Goal: Information Seeking & Learning: Learn about a topic

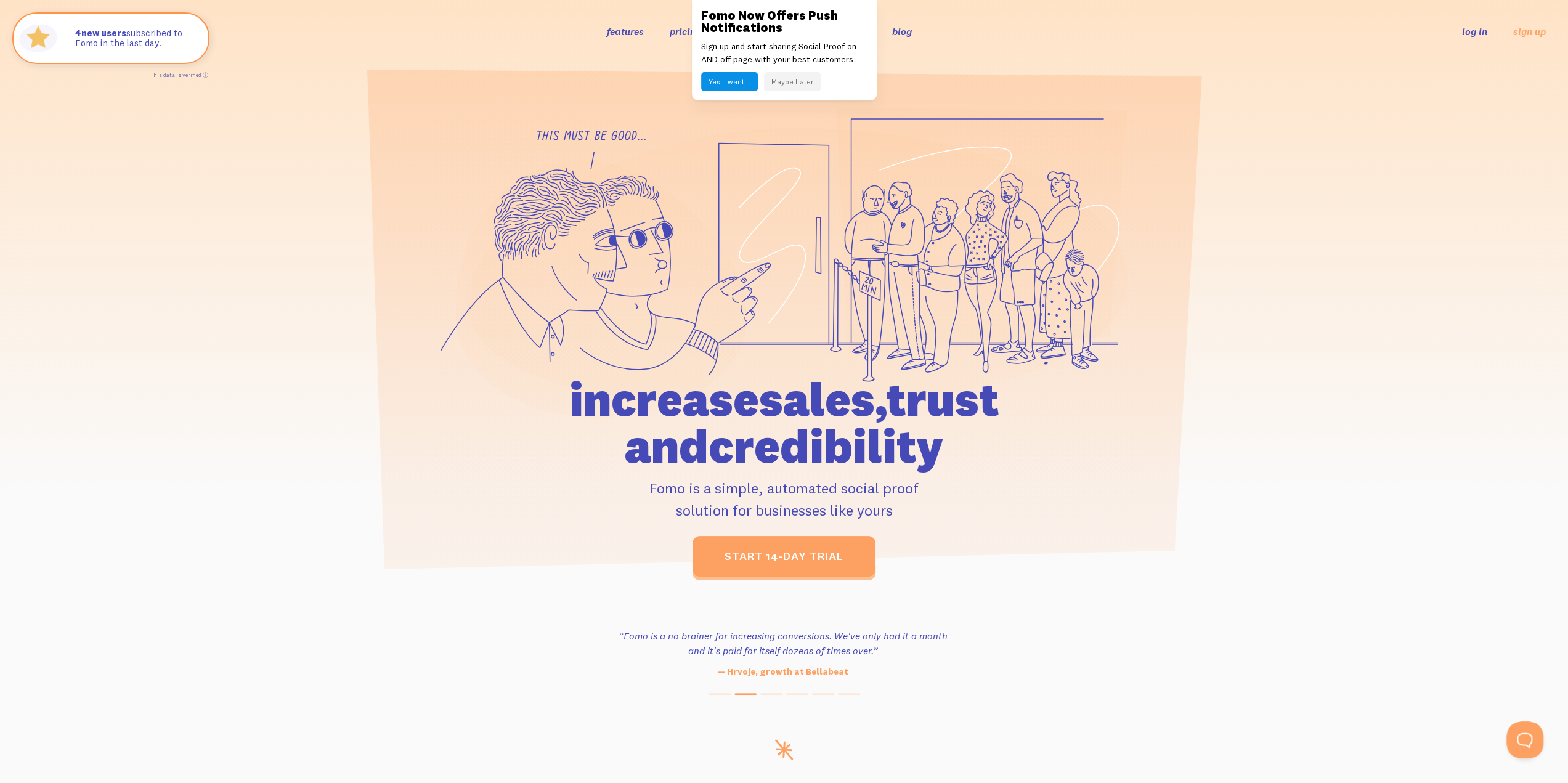
click at [791, 84] on button "Maybe Later" at bounding box center [793, 81] width 57 height 19
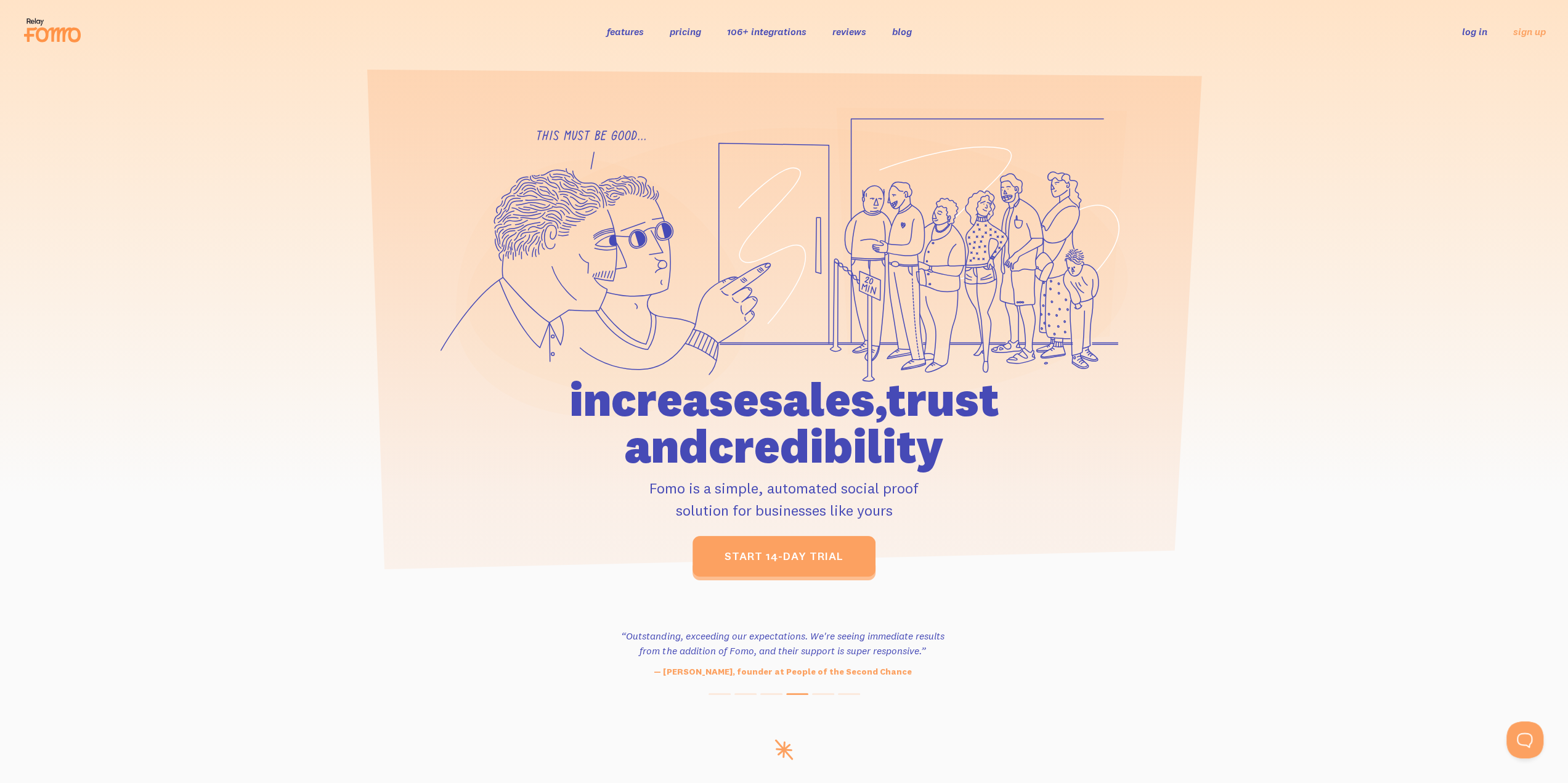
click at [688, 31] on link "pricing" at bounding box center [685, 31] width 31 height 12
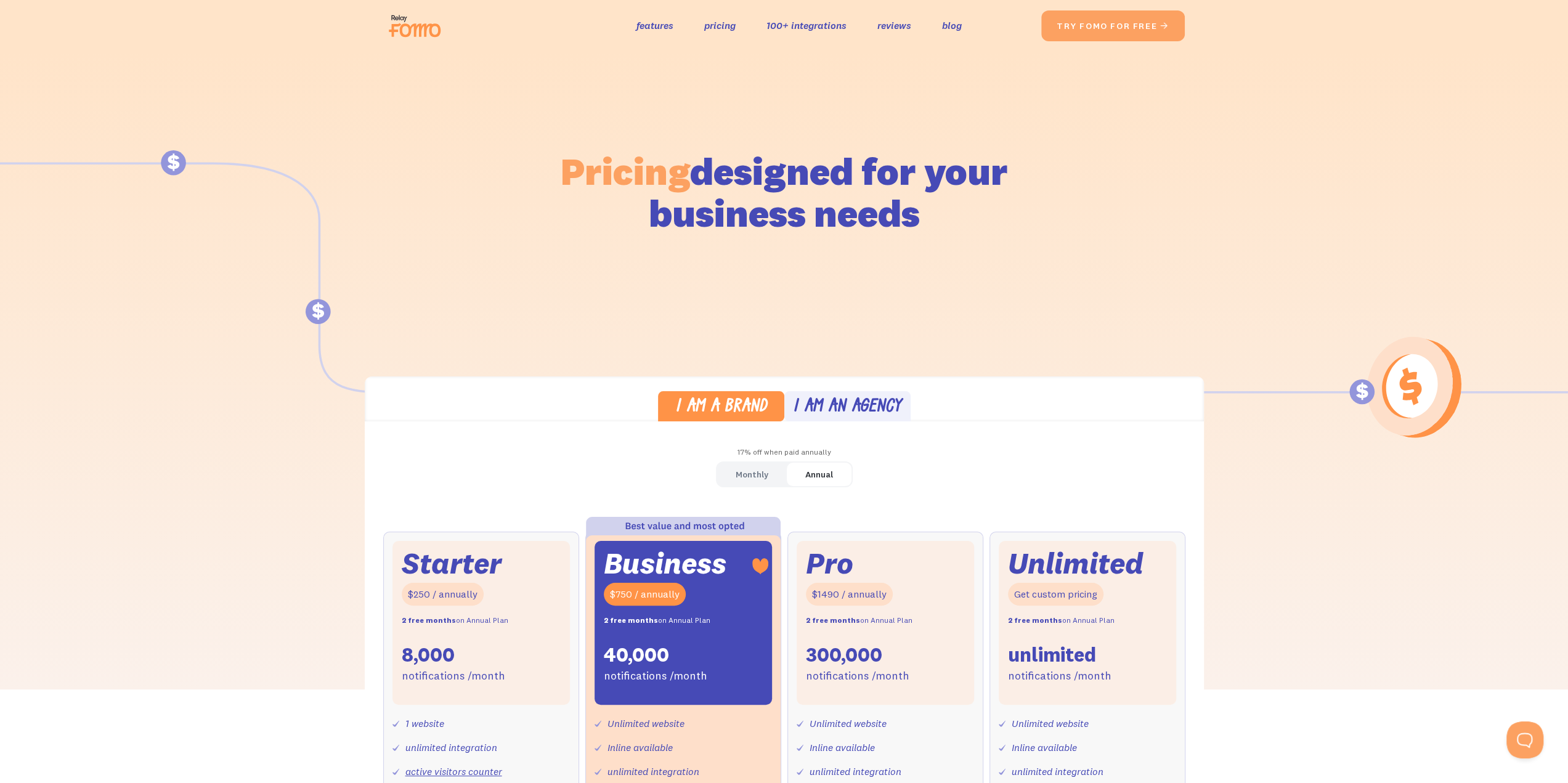
click at [415, 31] on img at bounding box center [418, 26] width 69 height 40
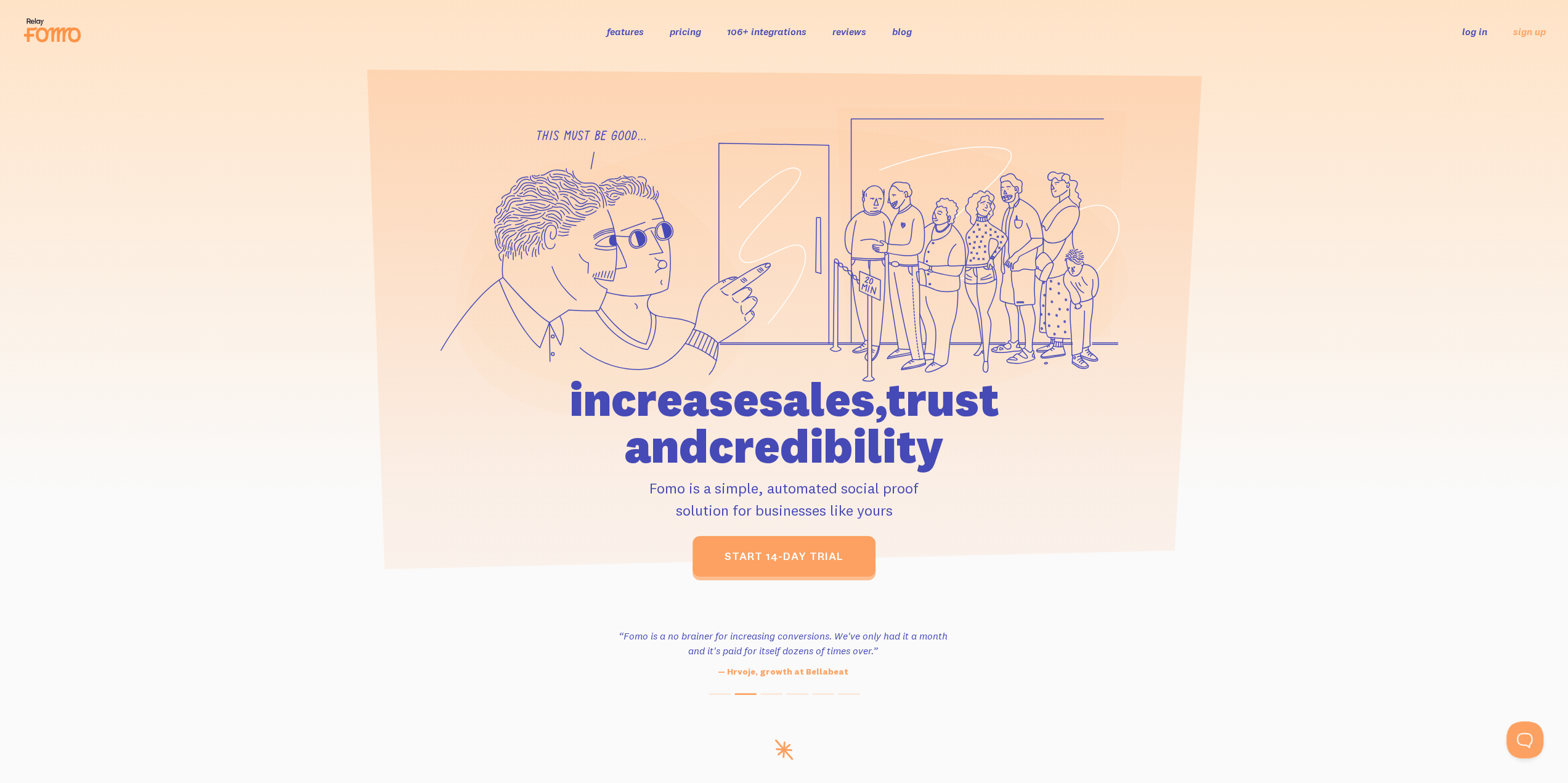
click at [621, 33] on link "features" at bounding box center [624, 31] width 37 height 12
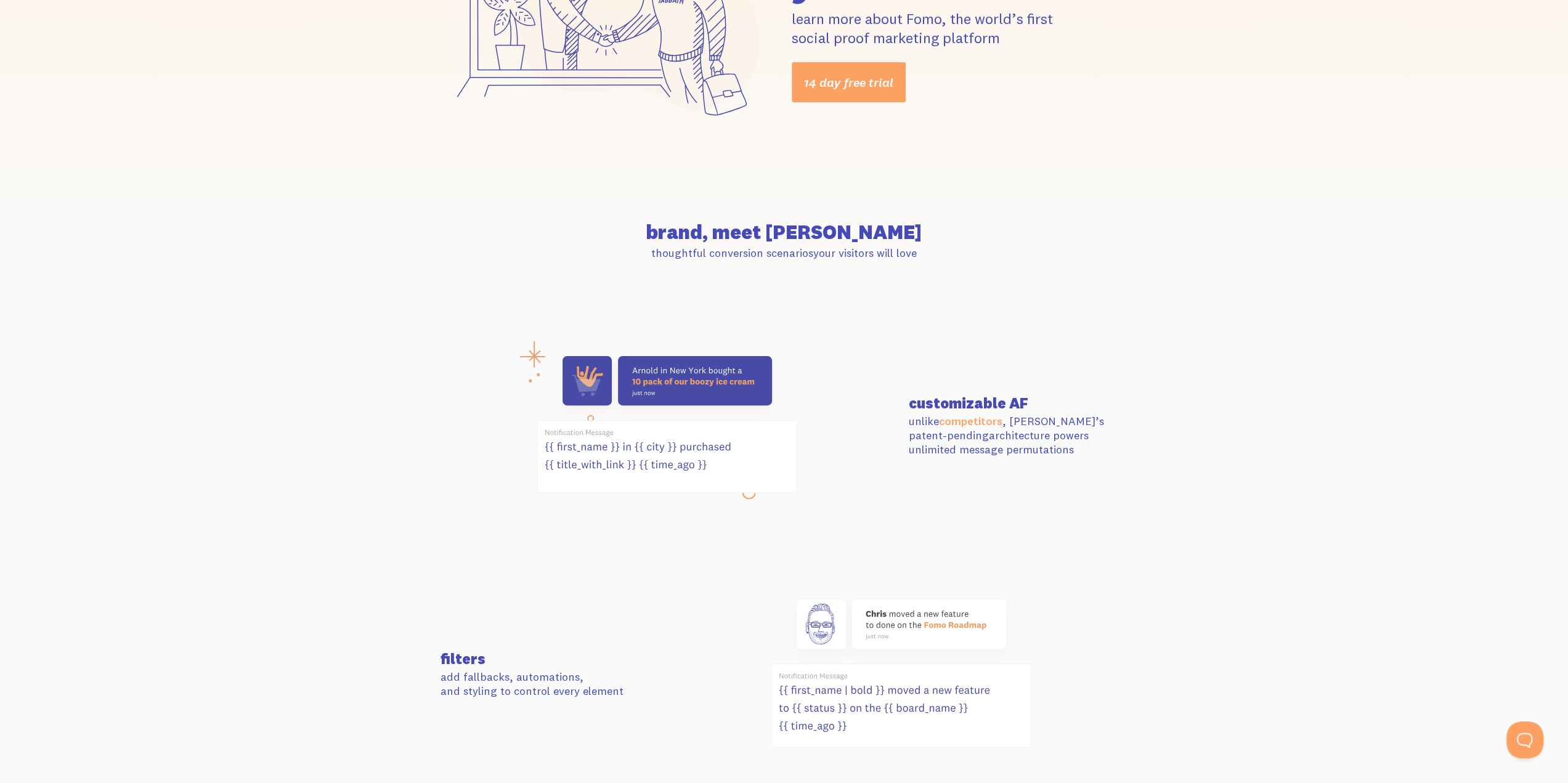
scroll to position [185, 0]
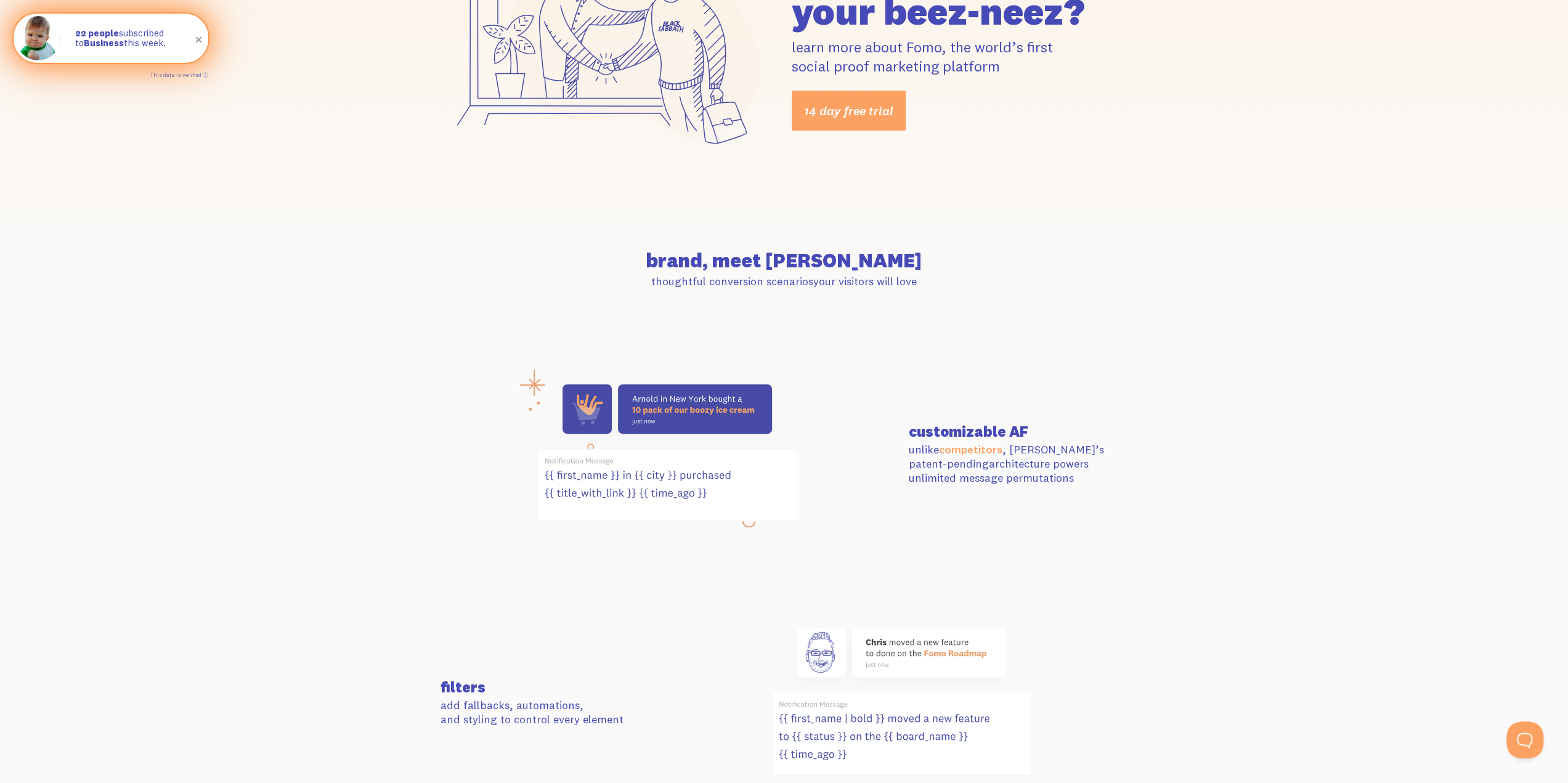
click at [111, 42] on strong "Business" at bounding box center [104, 43] width 40 height 11
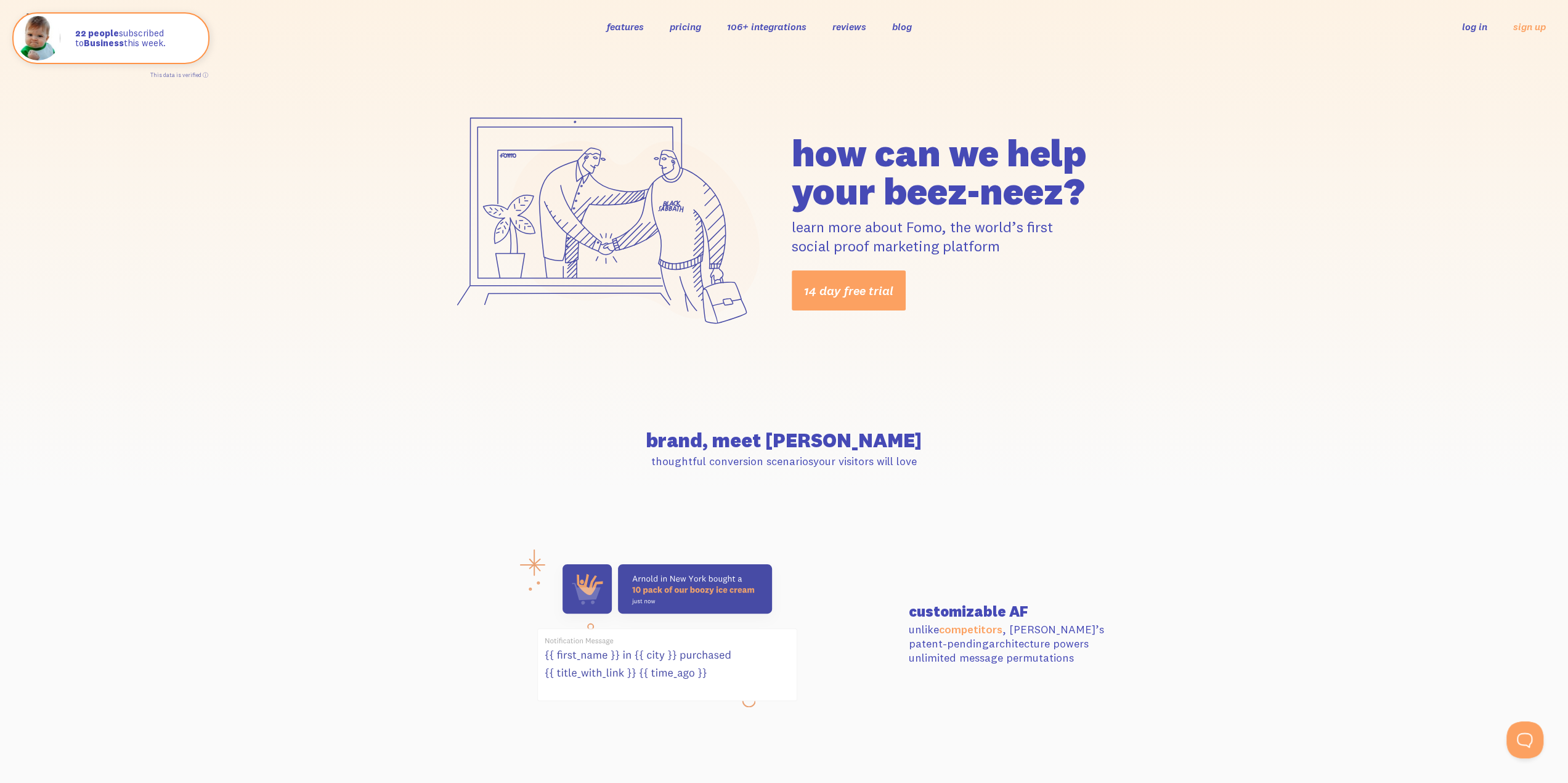
scroll to position [0, 0]
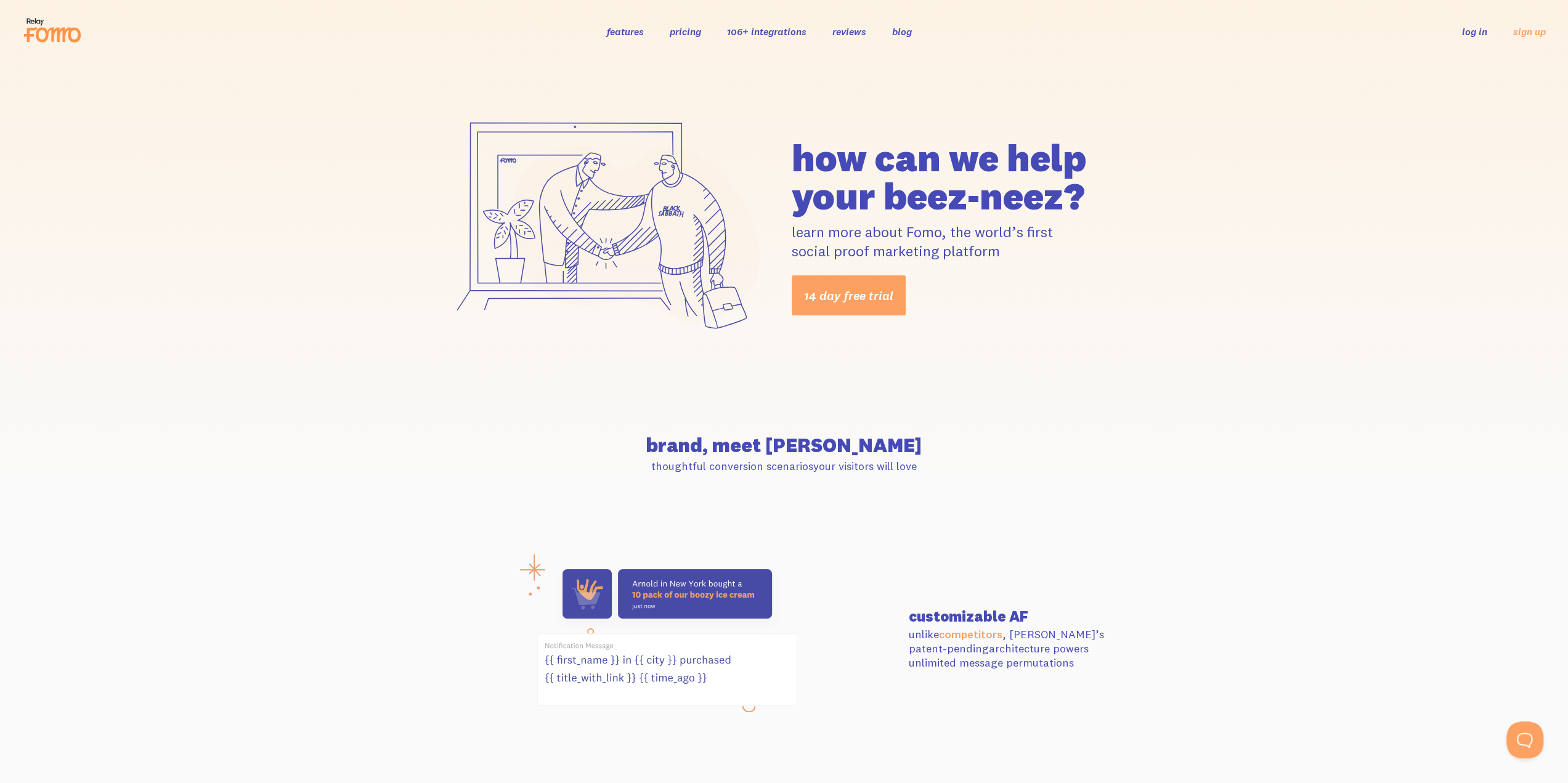
click at [68, 34] on icon at bounding box center [59, 35] width 45 height 15
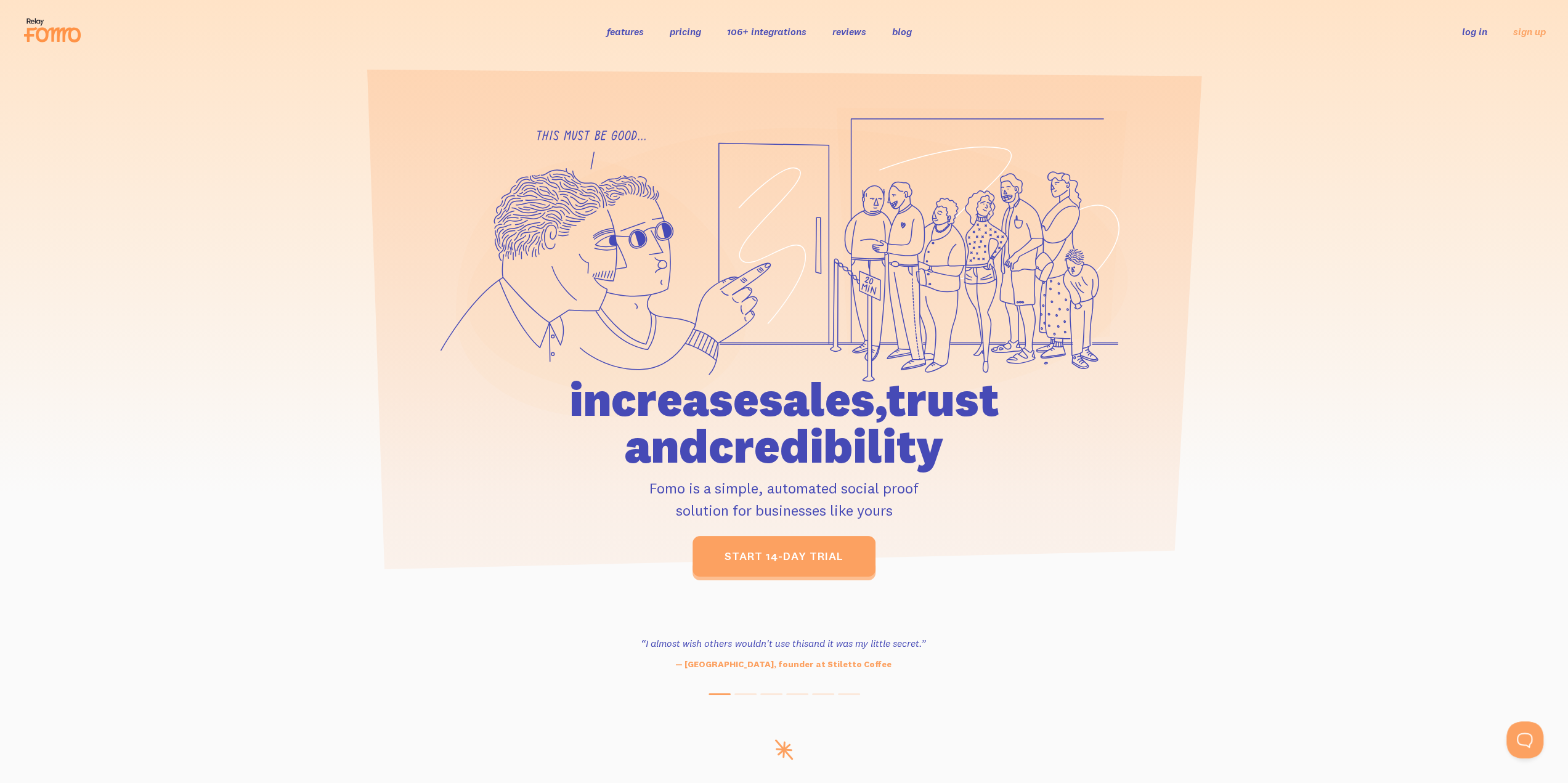
click at [619, 34] on link "features" at bounding box center [624, 31] width 37 height 12
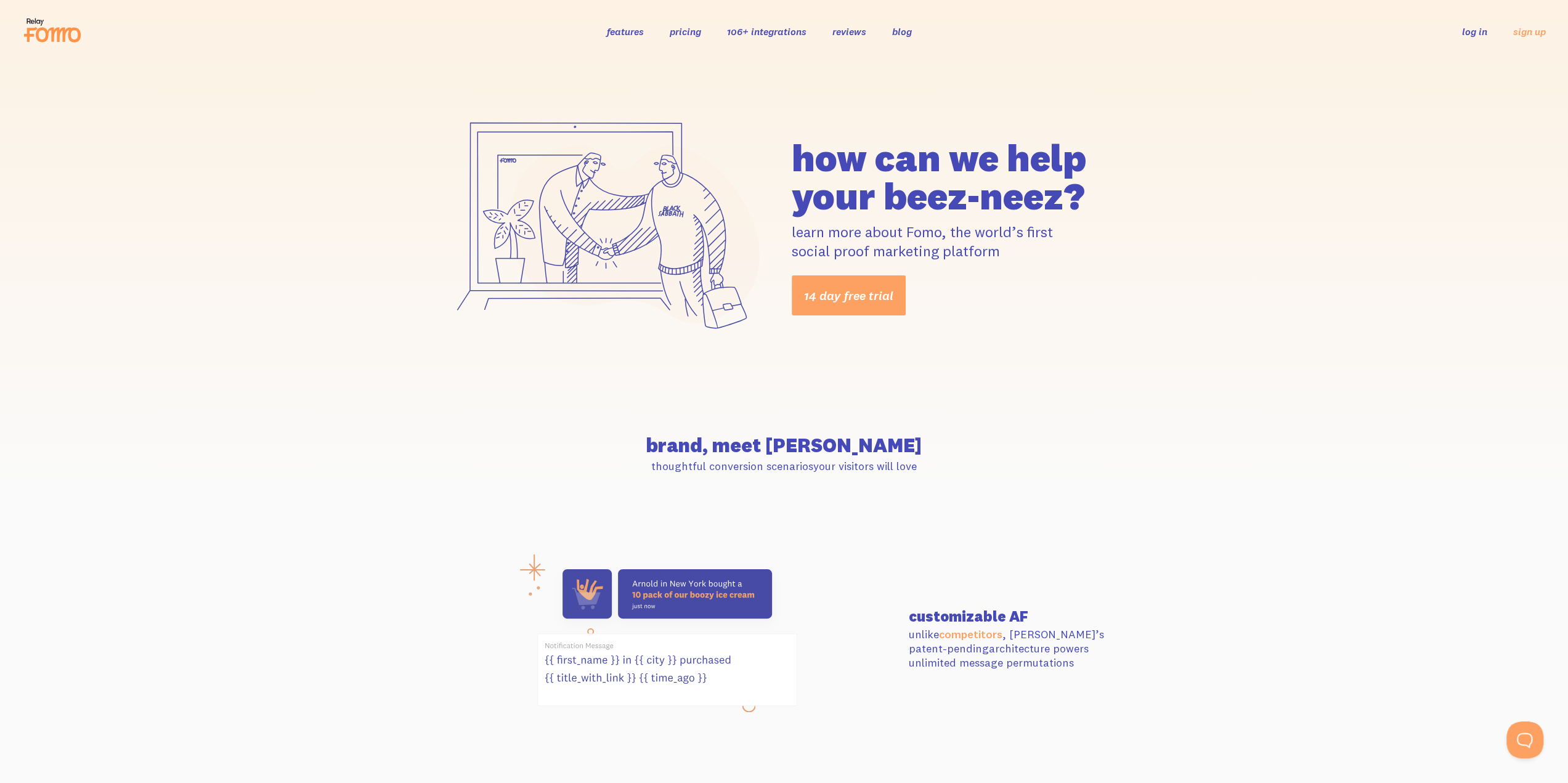
click at [383, 184] on div "how can we help your beez-neez? learn more about Fomo, the world’s first social…" at bounding box center [784, 228] width 1568 height 329
